Goal: Information Seeking & Learning: Find contact information

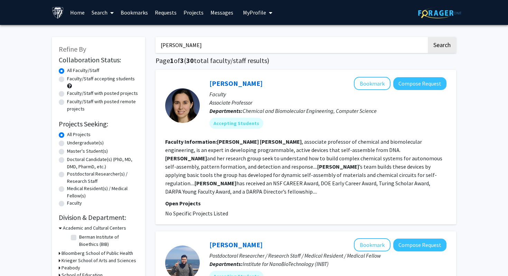
click at [249, 47] on input "rebecca schulman" at bounding box center [291, 45] width 271 height 16
type input "takanari inoue"
click at [428, 37] on button "Search" at bounding box center [442, 45] width 28 height 16
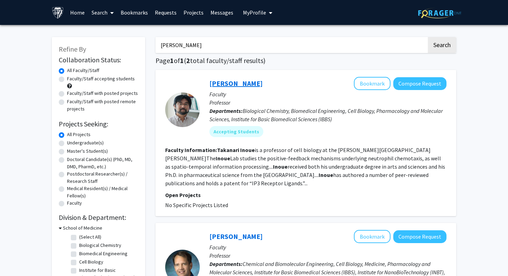
click at [243, 84] on link "Takanari Inoue" at bounding box center [236, 83] width 53 height 9
click at [237, 50] on input "takanari inoue" at bounding box center [291, 45] width 271 height 16
type input "jennifer ellieseef"
click at [428, 37] on button "Search" at bounding box center [442, 45] width 28 height 16
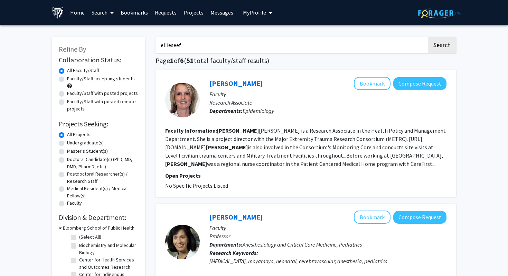
type input "ellieseef"
click at [428, 37] on button "Search" at bounding box center [442, 45] width 28 height 16
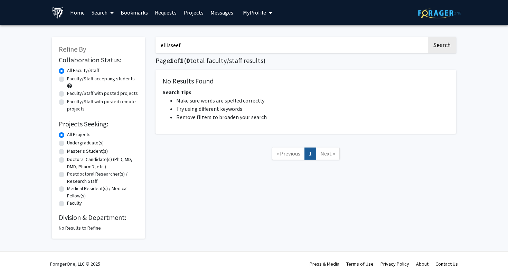
type input "ellisseef"
click at [428, 37] on button "Search" at bounding box center [442, 45] width 28 height 16
type input "elisseeff"
click at [428, 37] on button "Search" at bounding box center [442, 45] width 28 height 16
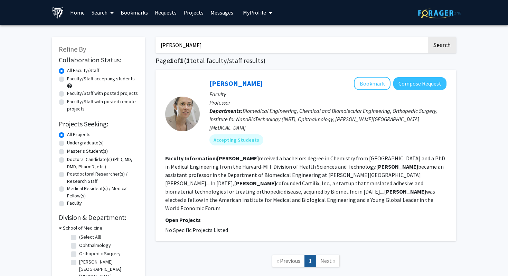
click at [234, 73] on div "Jennifer Elisseeff Bookmark Compose Request Faculty Professor Departments: Biom…" at bounding box center [306, 155] width 301 height 171
click at [235, 78] on div "Jennifer Elisseeff Bookmark Compose Request" at bounding box center [328, 83] width 237 height 13
click at [237, 80] on link "Jennifer Elisseeff" at bounding box center [236, 83] width 53 height 9
click at [291, 40] on input "elisseeff" at bounding box center [291, 45] width 271 height 16
type input "patrick cahan"
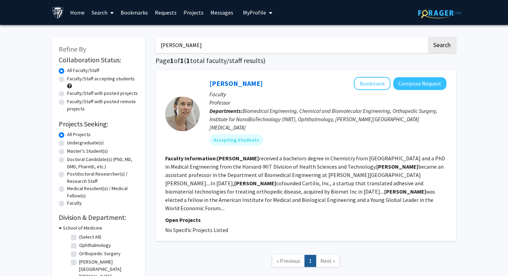
click at [428, 37] on button "Search" at bounding box center [442, 45] width 28 height 16
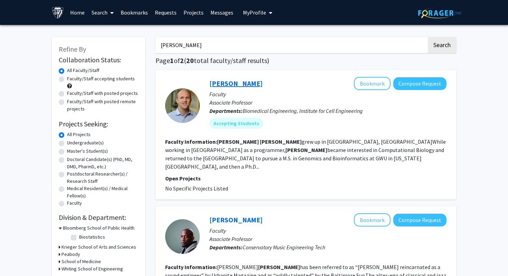
click at [243, 86] on link "Patrick Cahan" at bounding box center [236, 83] width 53 height 9
click at [281, 42] on input "patrick cahan" at bounding box center [291, 45] width 271 height 16
type input "stephanie Hicks"
click at [428, 37] on button "Search" at bounding box center [442, 45] width 28 height 16
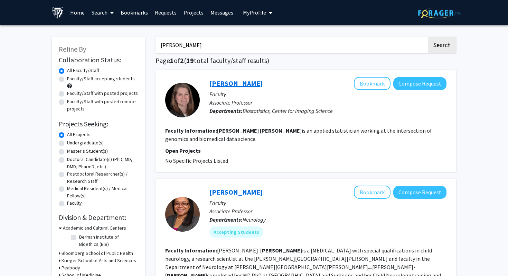
click at [241, 85] on link "[PERSON_NAME]" at bounding box center [236, 83] width 53 height 9
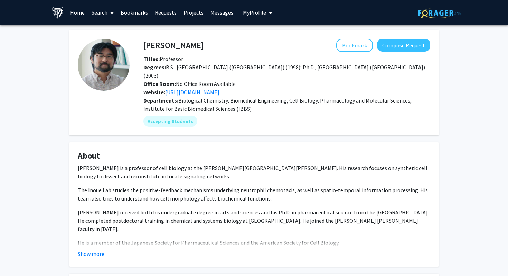
scroll to position [2, 0]
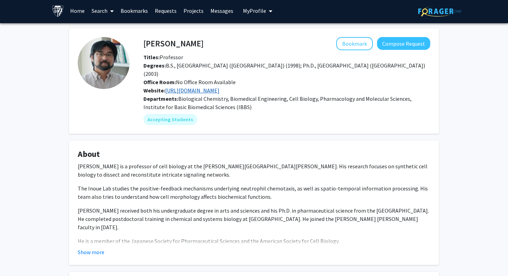
click at [219, 87] on link "https://pages.jh.edu/inouelab/" at bounding box center [192, 90] width 54 height 7
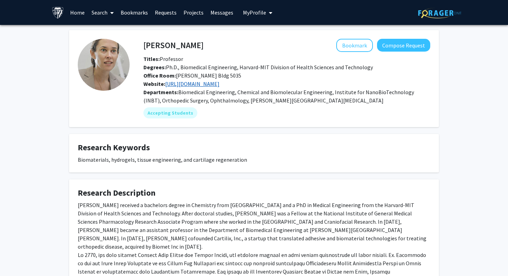
click at [220, 82] on link "[URL][DOMAIN_NAME]" at bounding box center [192, 83] width 54 height 7
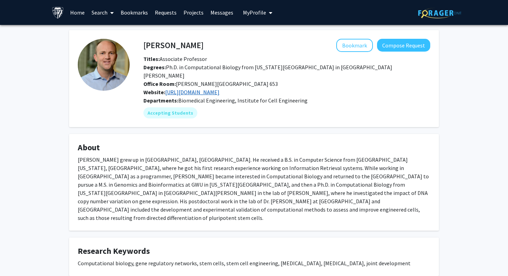
click at [213, 89] on link "http://www.cahanlab.org/" at bounding box center [192, 92] width 54 height 7
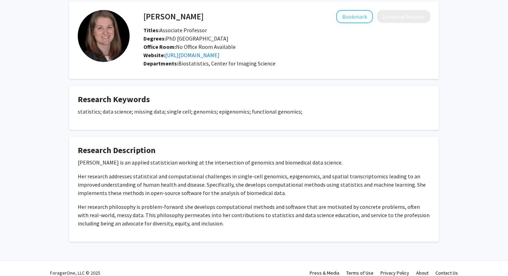
scroll to position [36, 0]
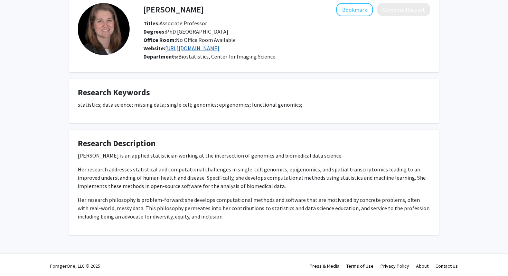
click at [220, 50] on link "[URL][DOMAIN_NAME]" at bounding box center [192, 48] width 54 height 7
